Goal: Task Accomplishment & Management: Use online tool/utility

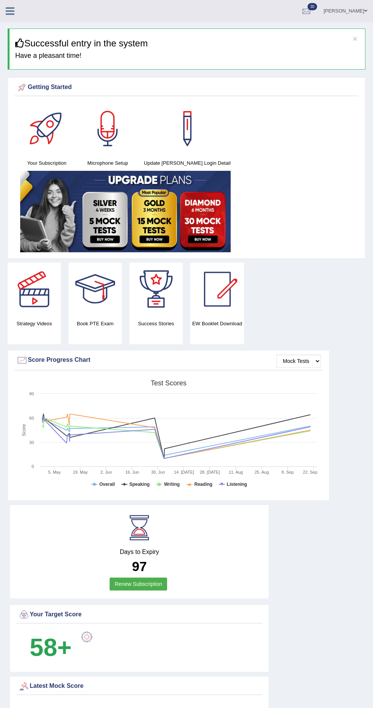
click at [13, 10] on icon at bounding box center [10, 11] width 9 height 10
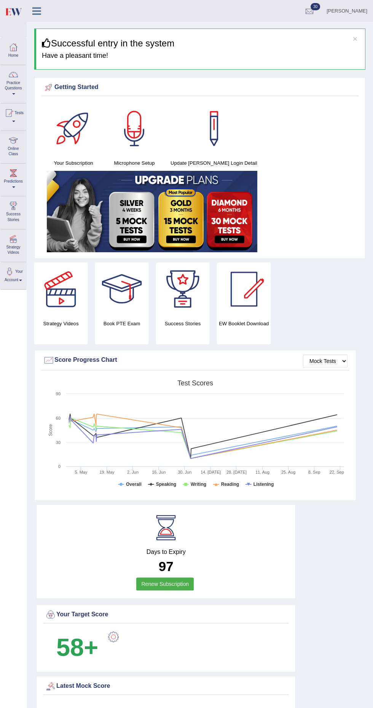
click at [12, 118] on div at bounding box center [8, 112] width 11 height 11
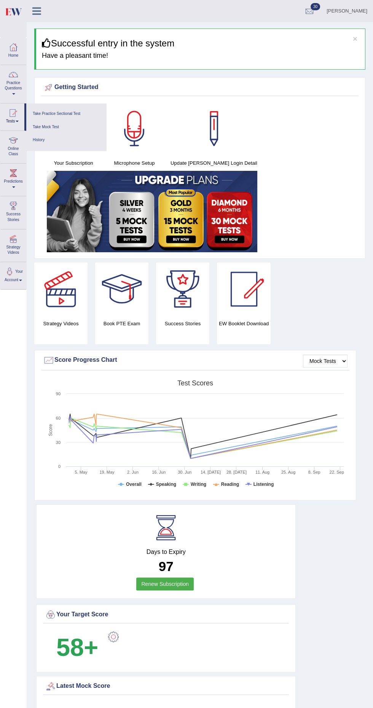
click at [41, 125] on link "Take Mock Test" at bounding box center [66, 127] width 72 height 13
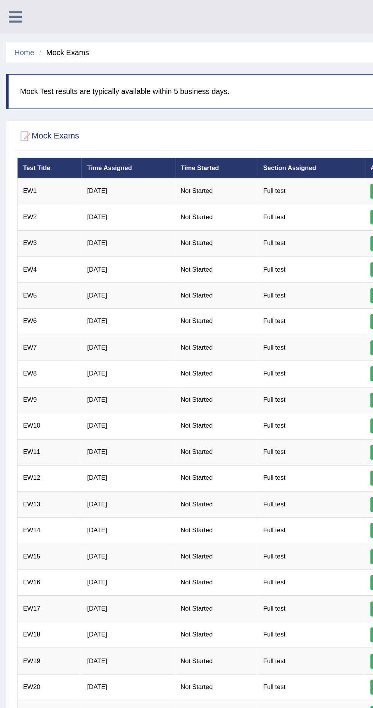
click at [3, 15] on link at bounding box center [10, 10] width 20 height 11
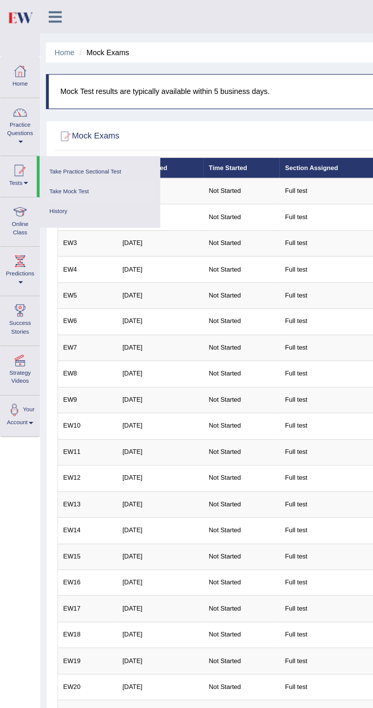
click at [40, 139] on link "History" at bounding box center [66, 140] width 72 height 13
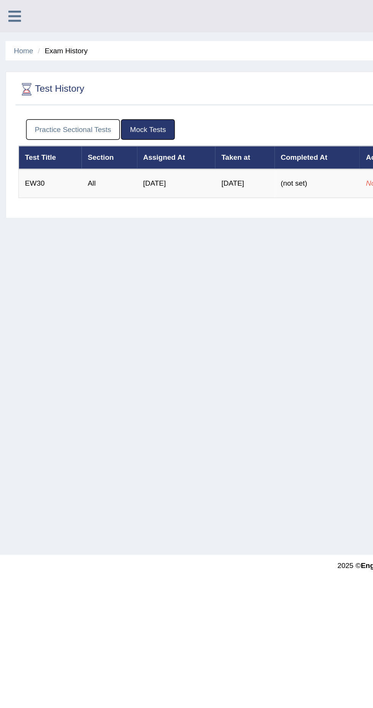
click at [8, 13] on icon at bounding box center [10, 11] width 9 height 10
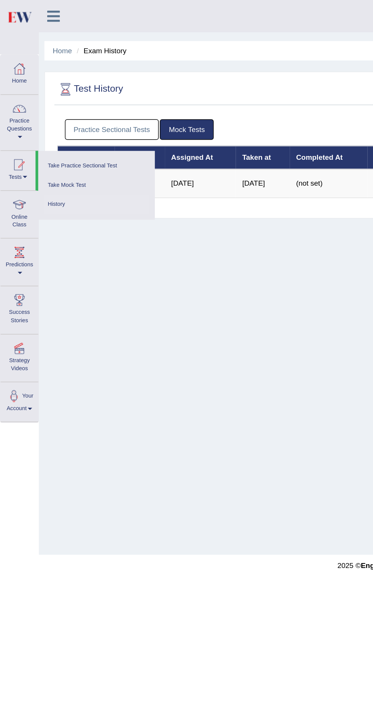
click at [44, 143] on link "History" at bounding box center [66, 140] width 72 height 13
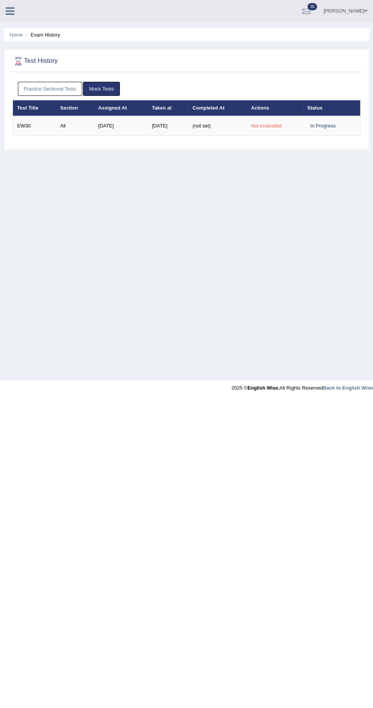
click at [45, 89] on link "Practice Sectional Tests" at bounding box center [50, 89] width 65 height 14
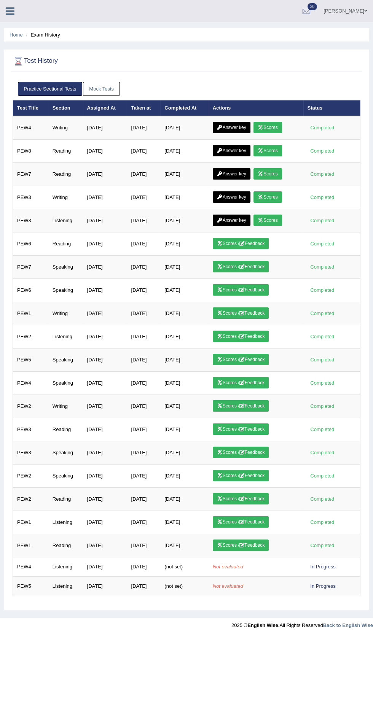
click at [97, 89] on link "Mock Tests" at bounding box center [101, 89] width 37 height 14
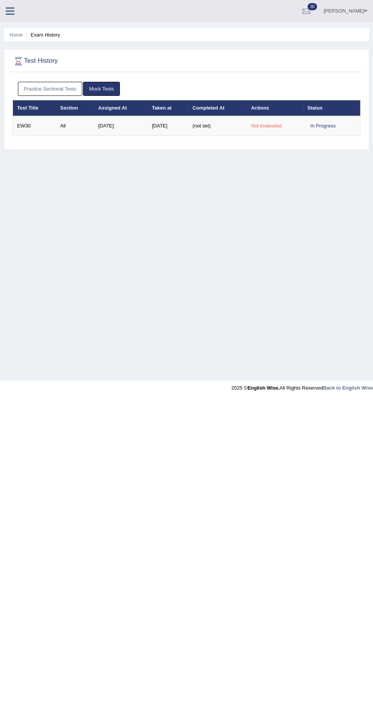
click at [8, 13] on icon at bounding box center [10, 11] width 9 height 10
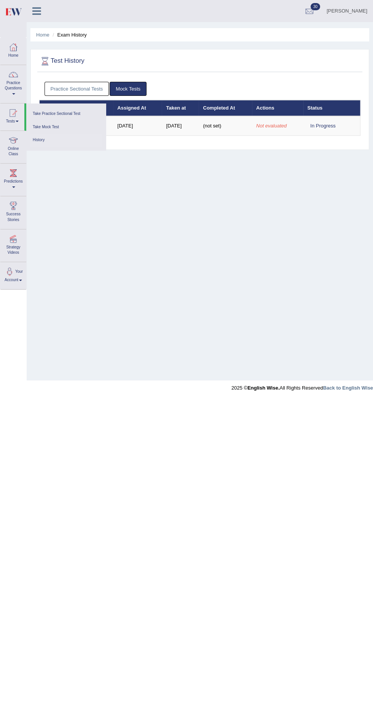
click at [39, 140] on link "History" at bounding box center [66, 140] width 72 height 13
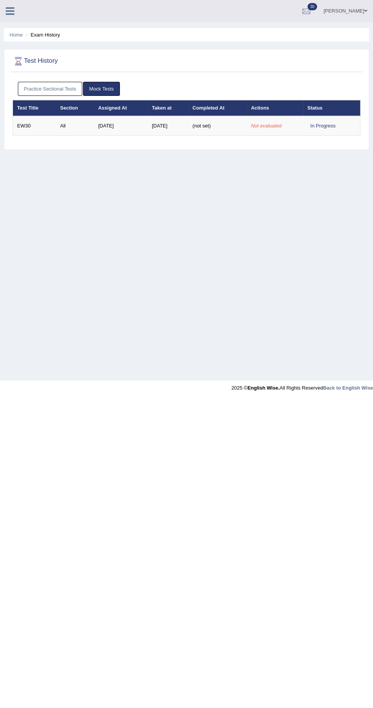
click at [10, 15] on icon at bounding box center [10, 11] width 9 height 10
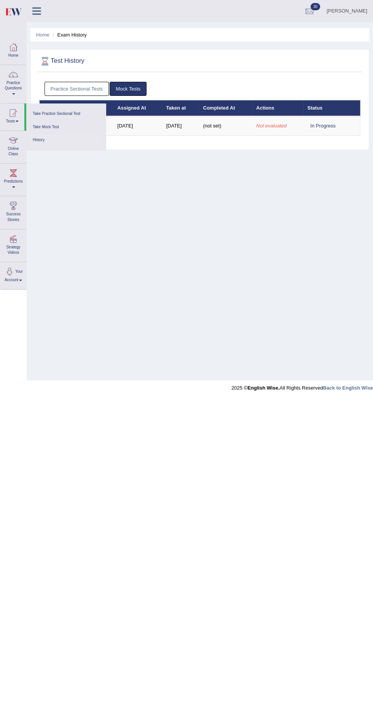
click at [45, 129] on link "Take Mock Test" at bounding box center [66, 127] width 72 height 13
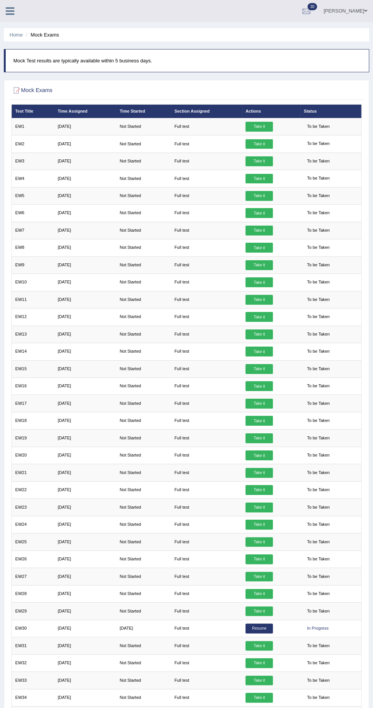
click at [183, 399] on td "Full test" at bounding box center [206, 403] width 71 height 17
click at [9, 16] on div at bounding box center [13, 8] width 27 height 17
